Goal: Task Accomplishment & Management: Manage account settings

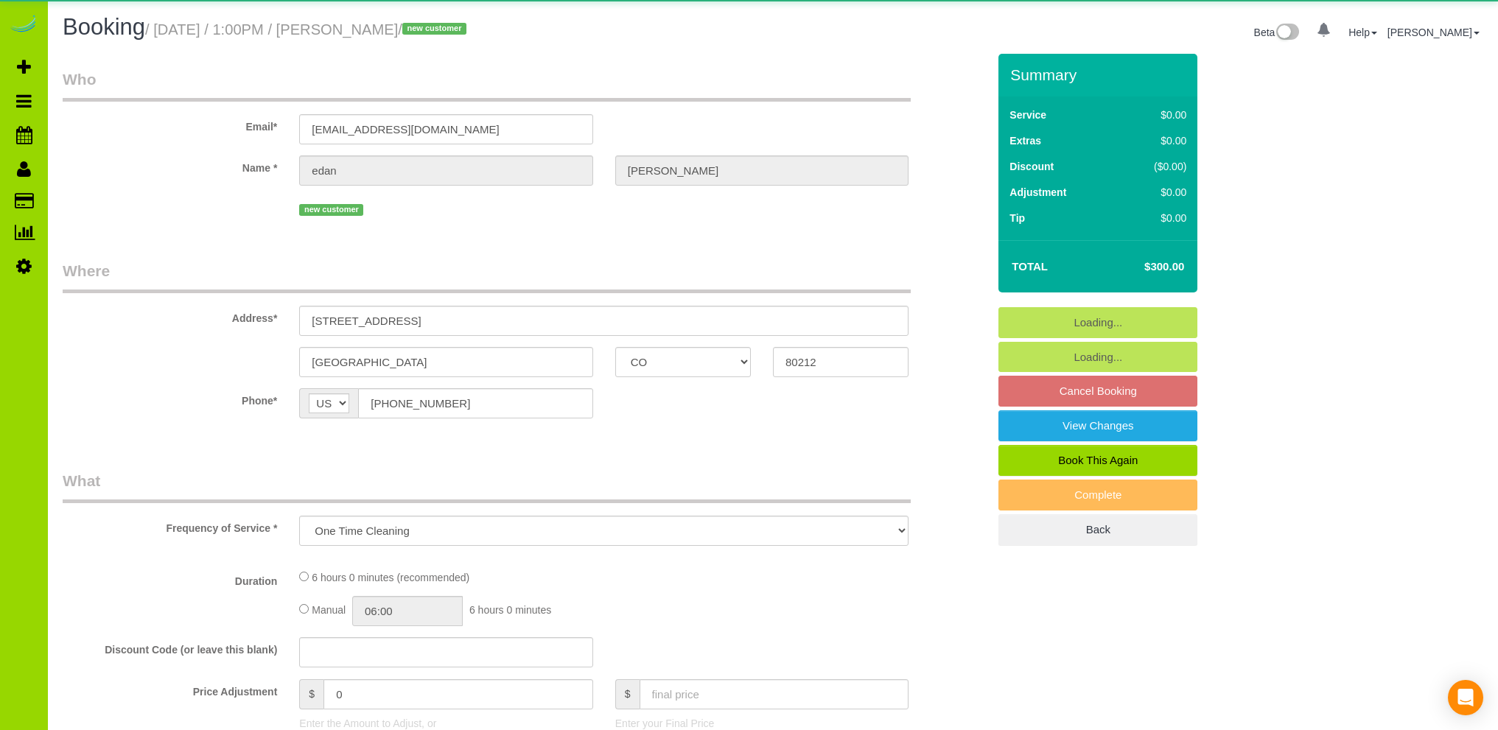
select select "CO"
select select "object:1147"
select select "spot1"
select select "number:69"
select select "number:4"
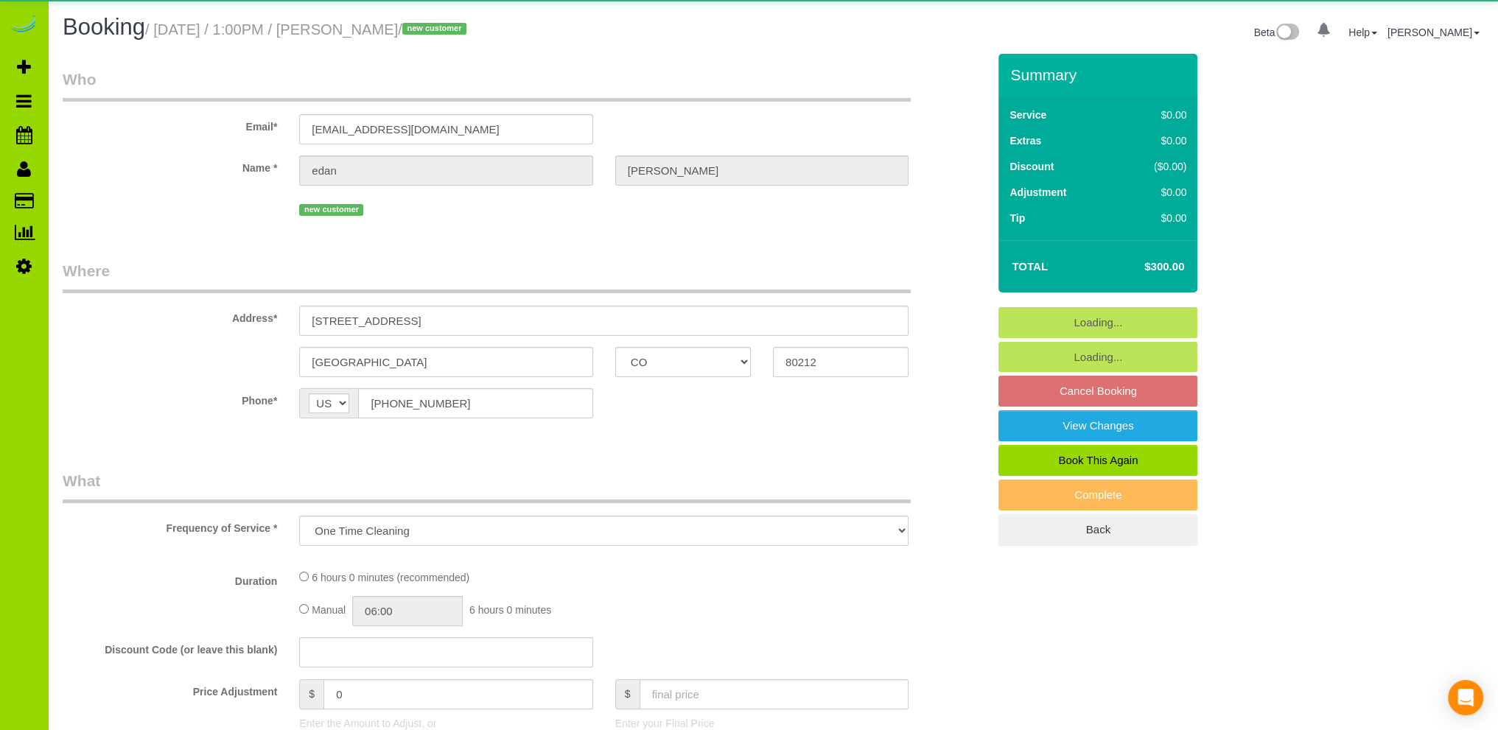
select select "number:14"
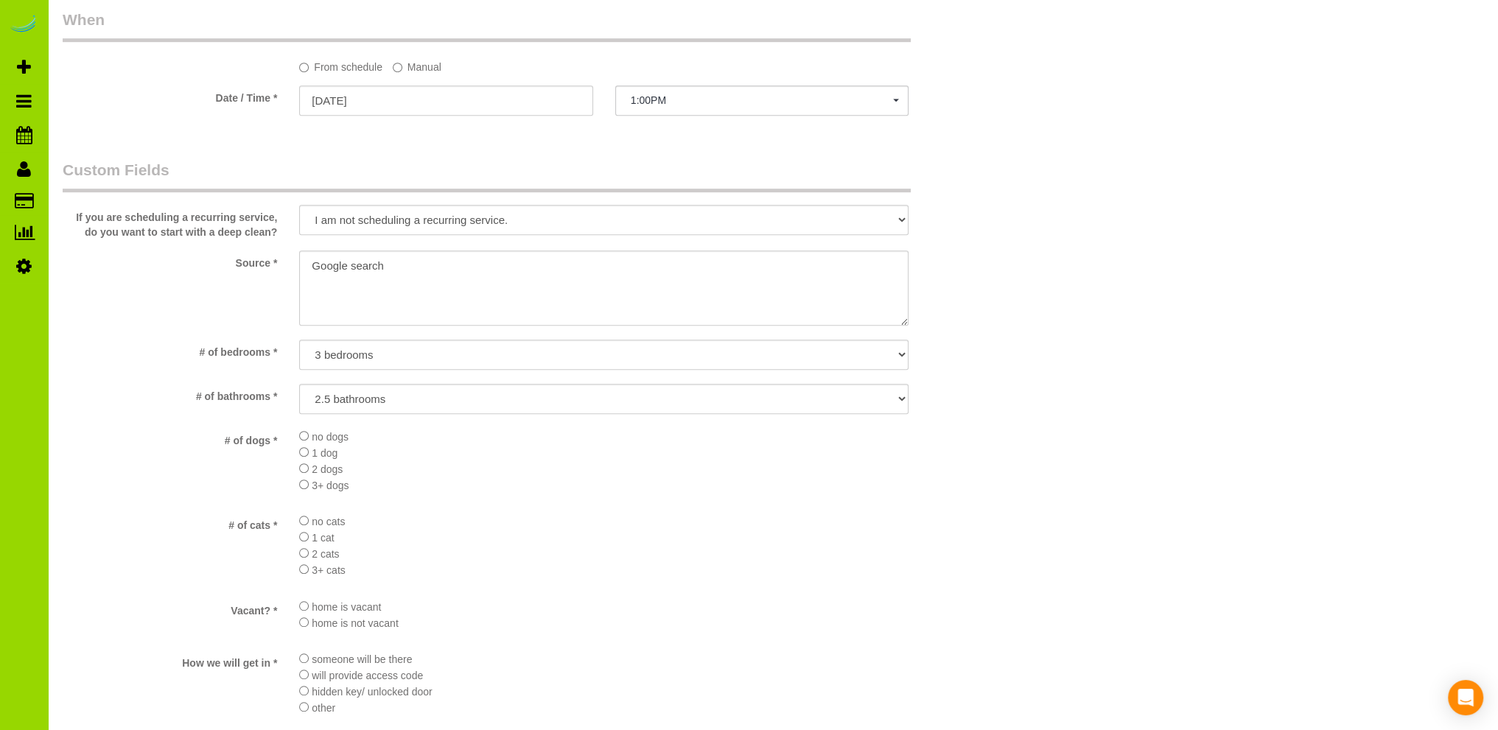
scroll to position [1103, 0]
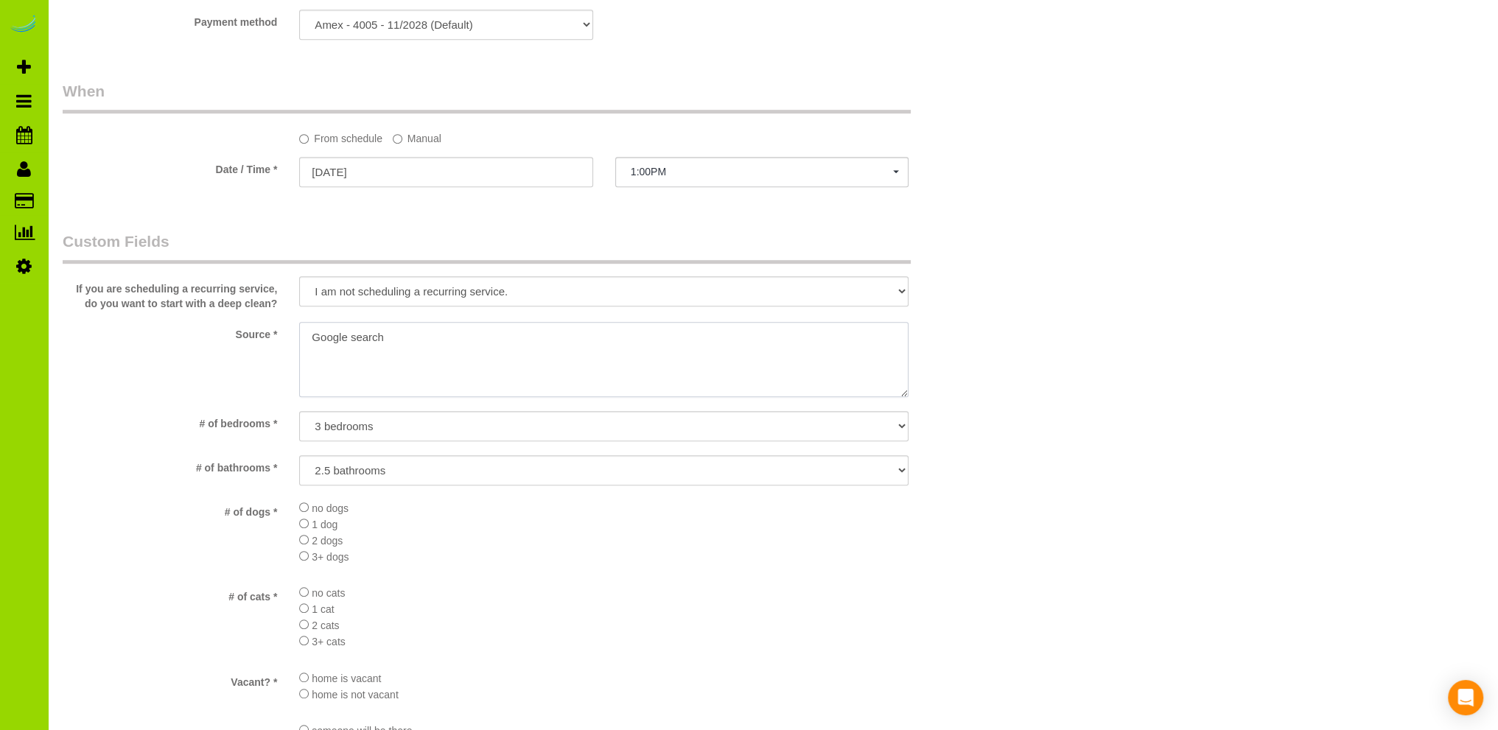
click at [308, 332] on textarea at bounding box center [604, 359] width 610 height 75
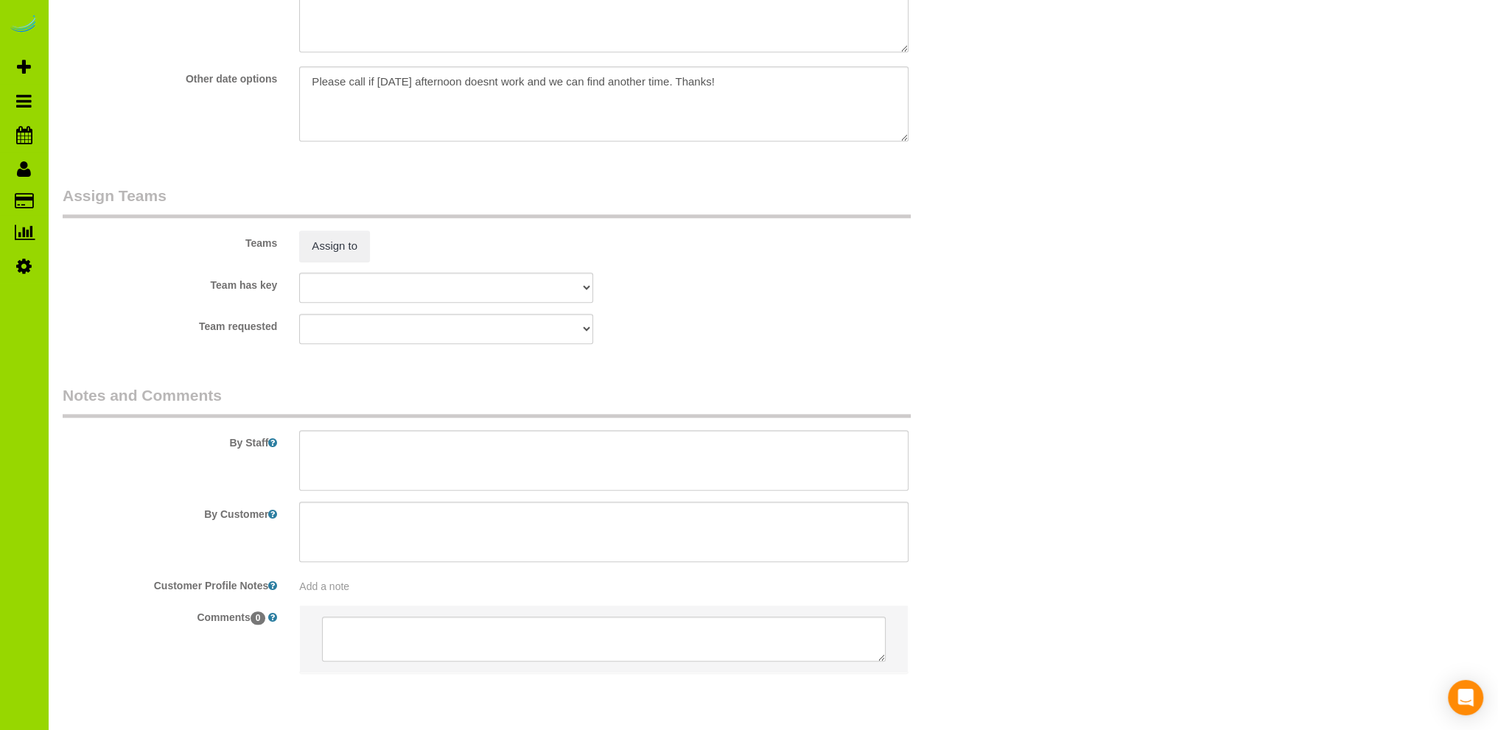
scroll to position [1987, 0]
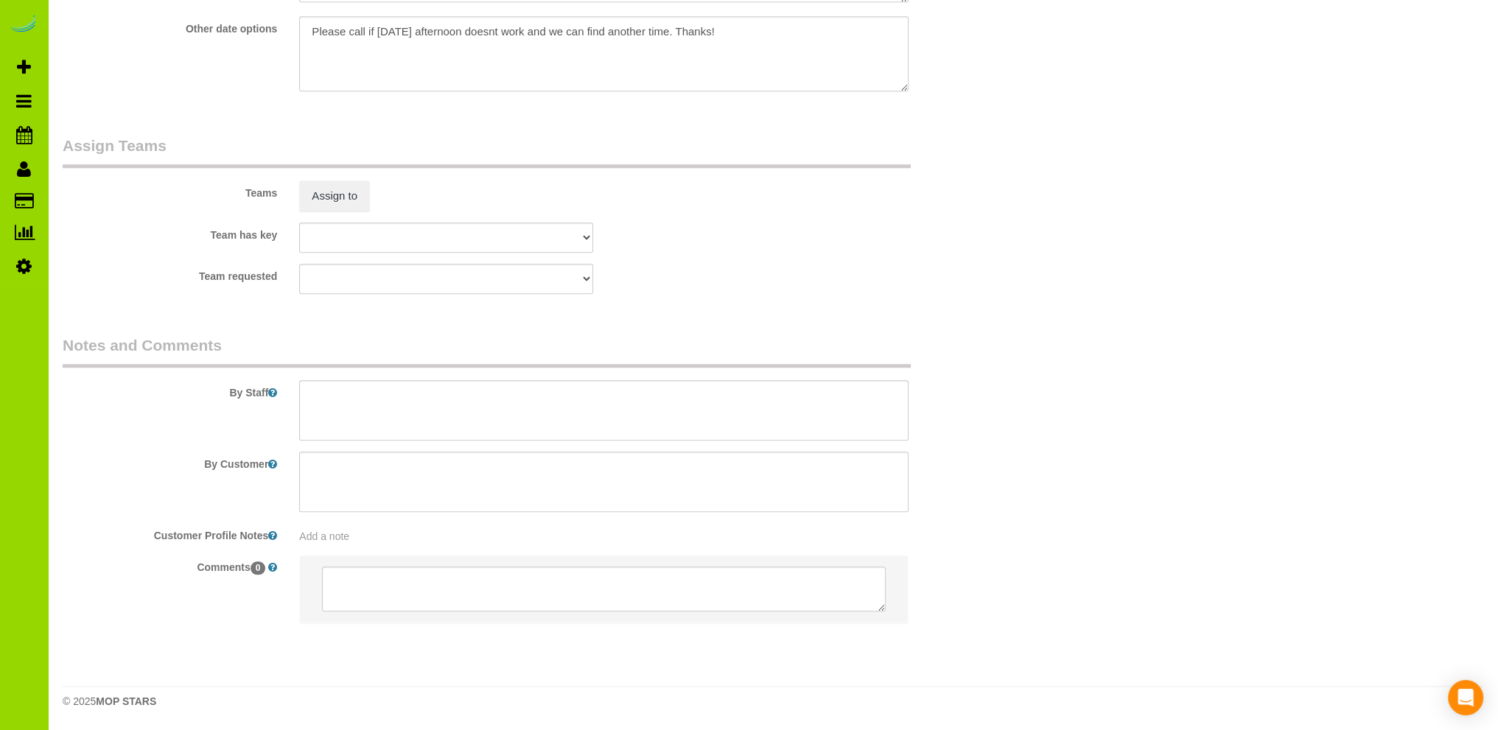
type textarea "Online booking. Google search"
click at [430, 406] on textarea at bounding box center [604, 410] width 610 height 60
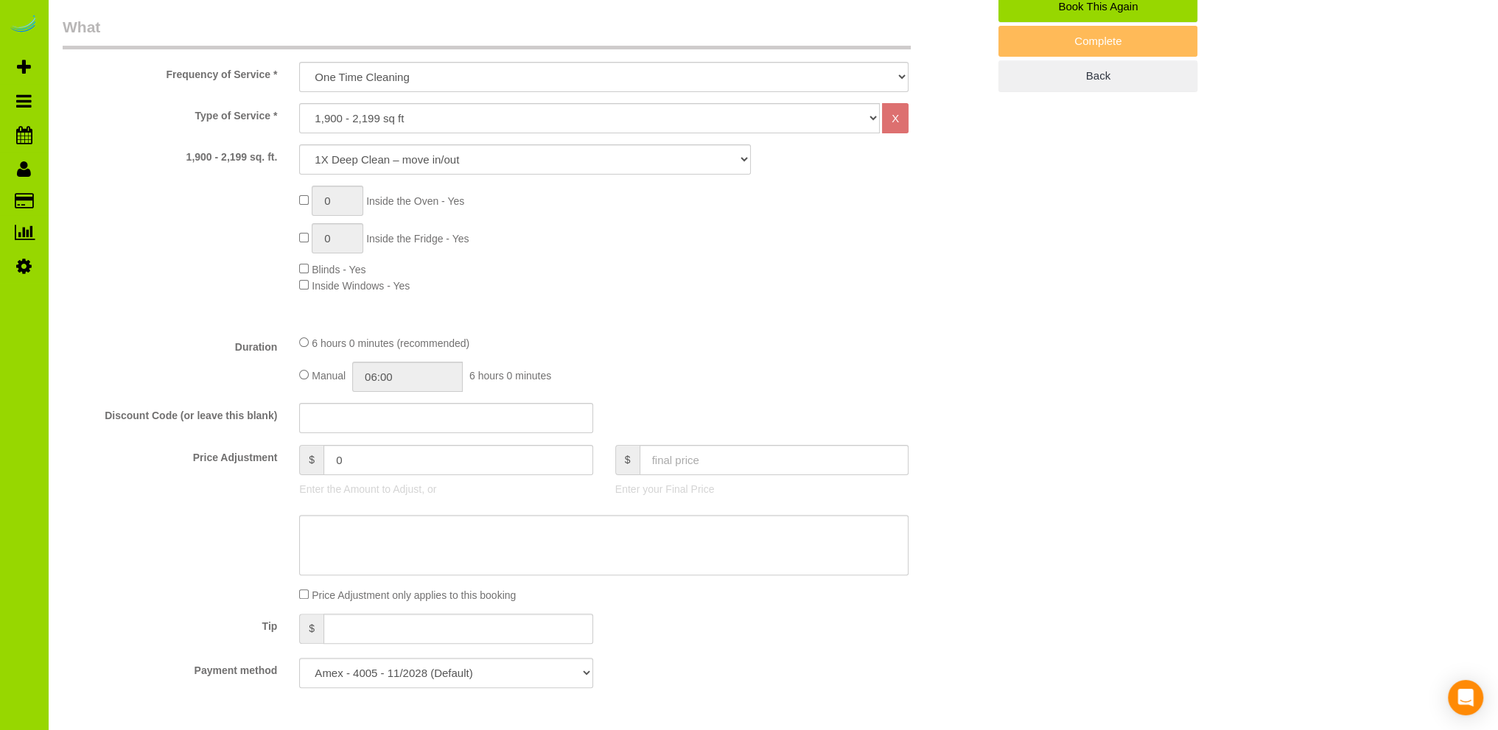
scroll to position [513, 0]
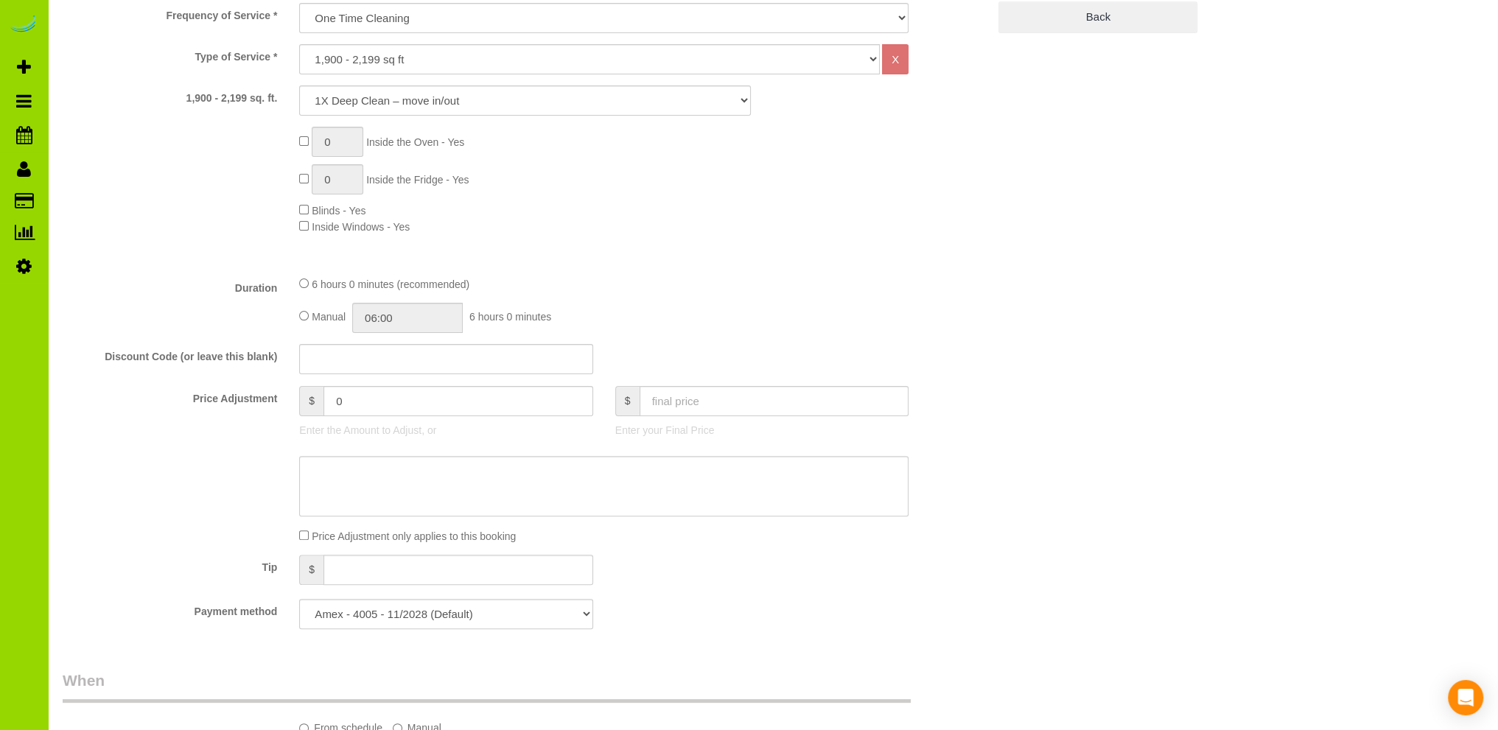
type textarea "- Est 6 hours. Move out clean but not vacant. Thank you."
click at [385, 326] on input "06:00" at bounding box center [407, 318] width 111 height 30
type input "03:00"
click at [379, 342] on li "03:00" at bounding box center [392, 344] width 66 height 19
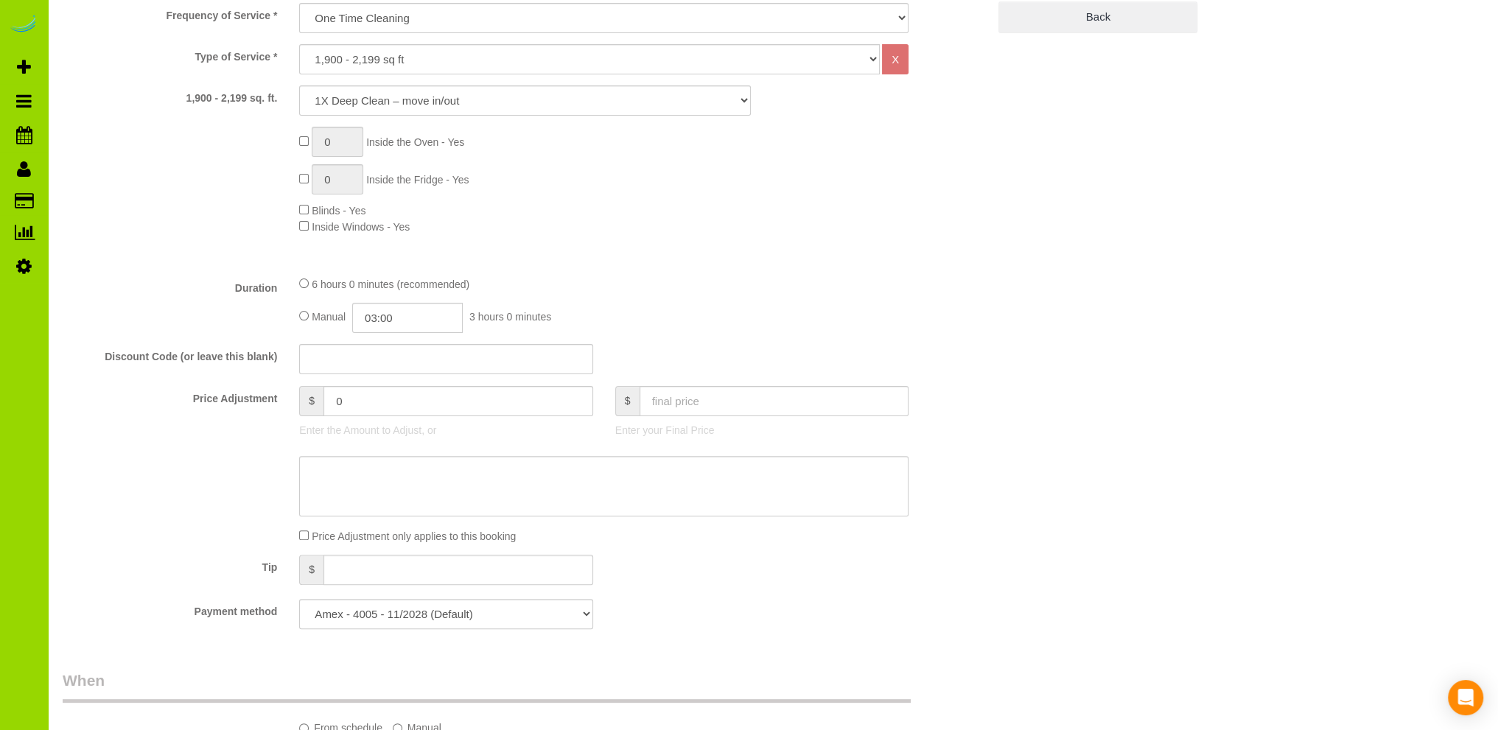
select select "spot6"
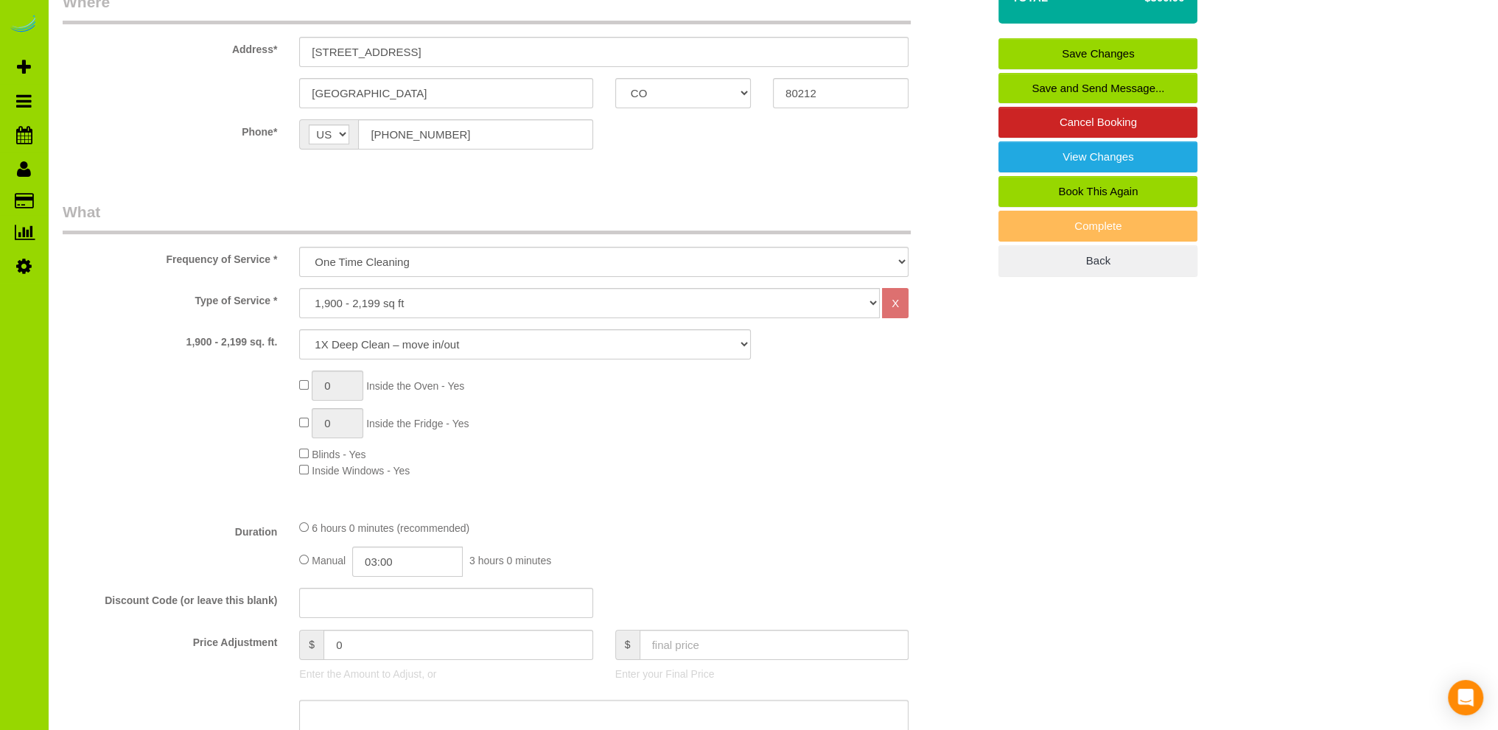
scroll to position [218, 0]
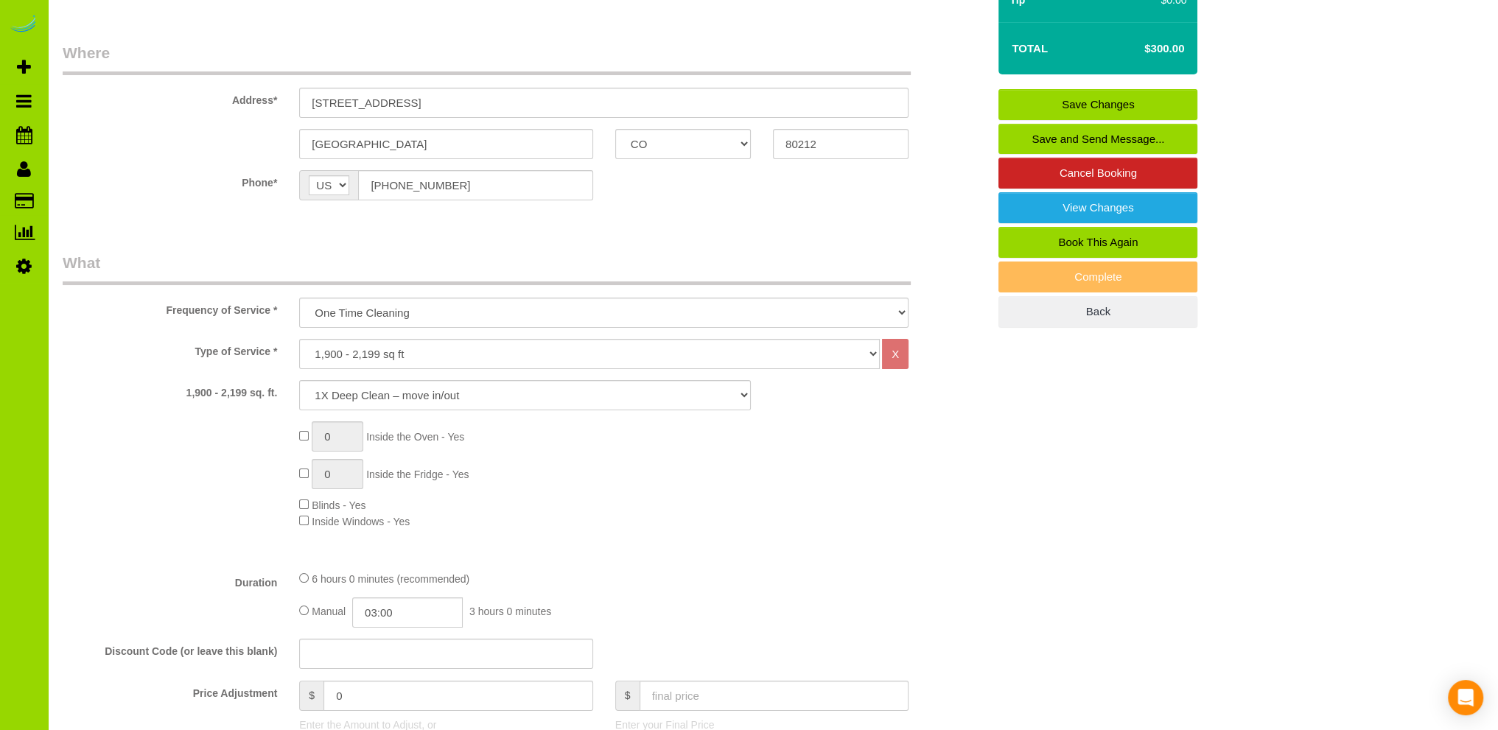
click at [1106, 95] on link "Save Changes" at bounding box center [1098, 104] width 199 height 31
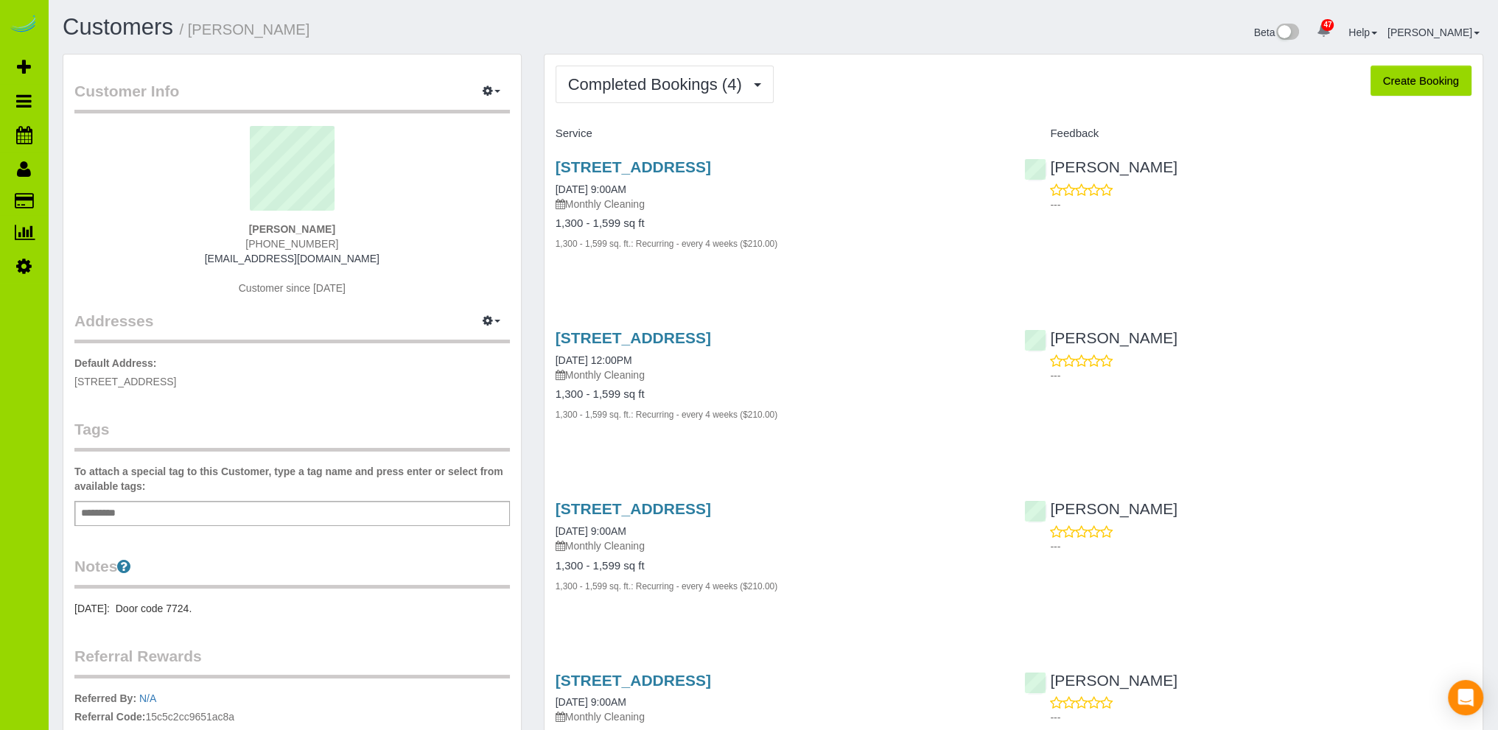
click at [369, 27] on h1 "Customers / [PERSON_NAME]" at bounding box center [412, 27] width 699 height 25
